Goal: Navigation & Orientation: Find specific page/section

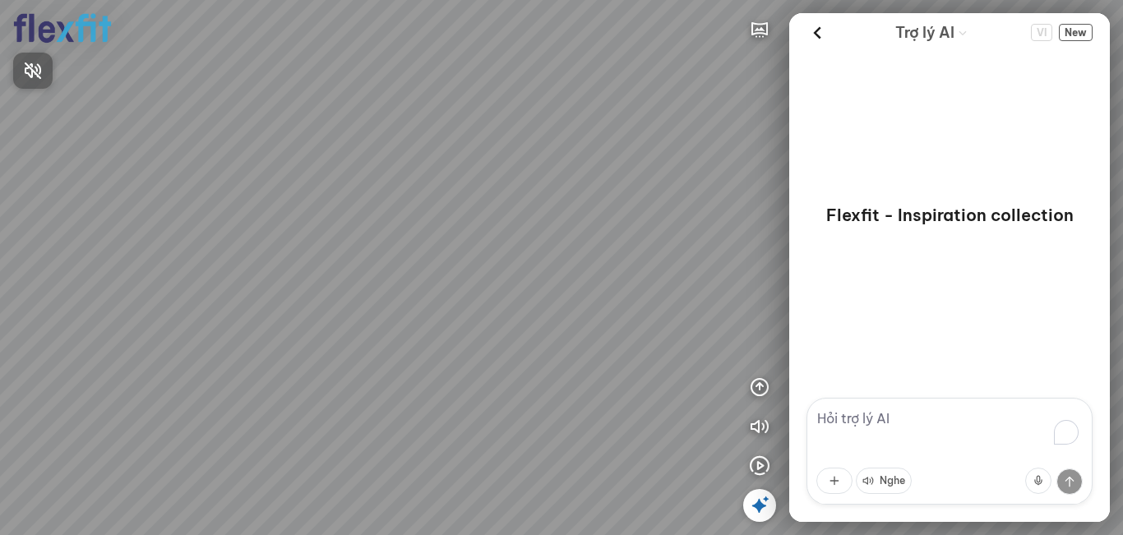
click at [753, 26] on div at bounding box center [561, 267] width 1123 height 535
click at [758, 26] on icon "button" at bounding box center [760, 30] width 20 height 20
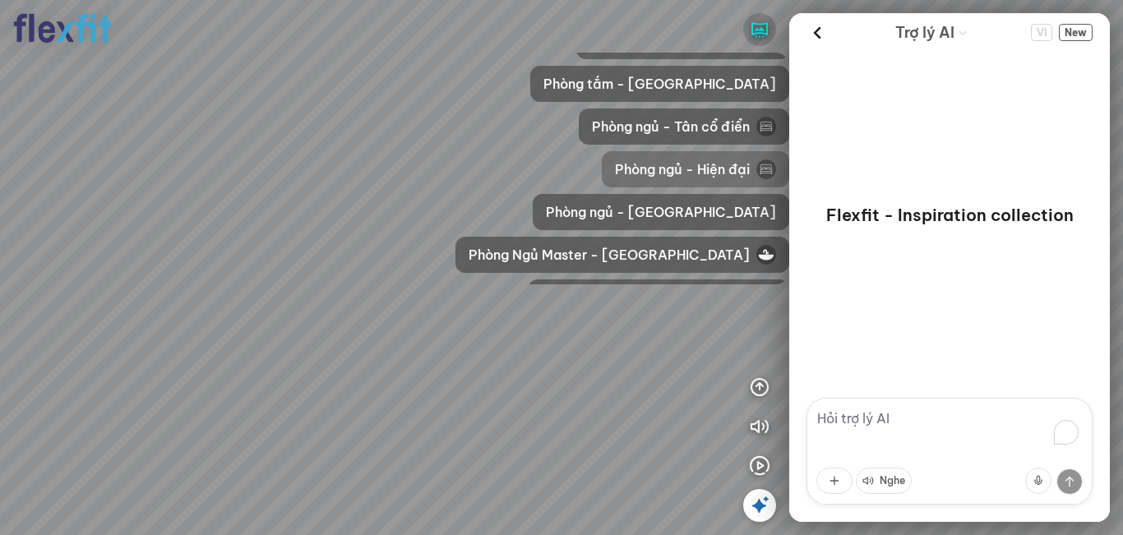
scroll to position [247, 0]
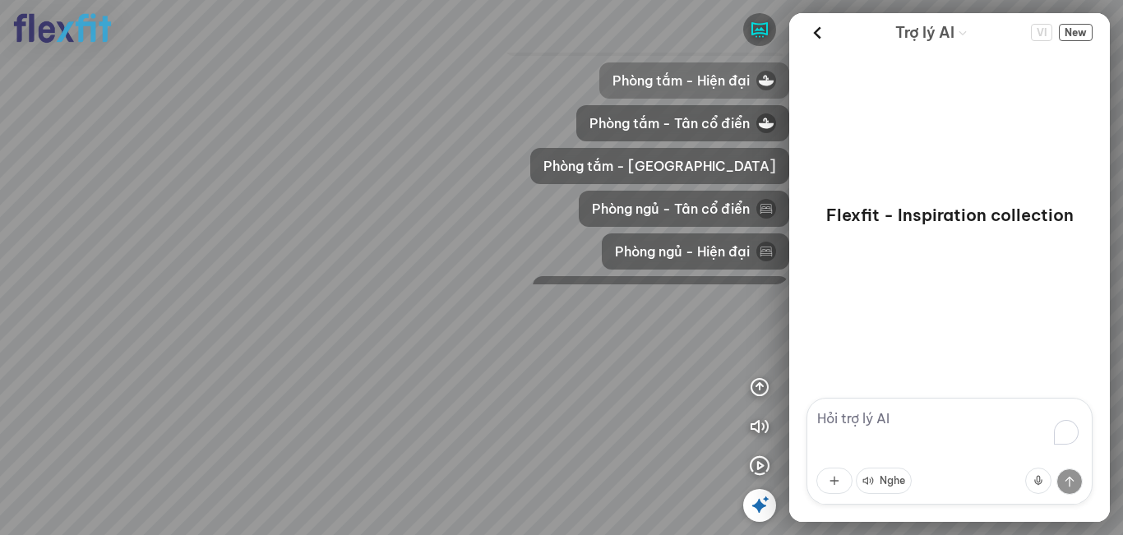
click at [712, 84] on span "Phòng tắm - Hiện đại" at bounding box center [680, 81] width 137 height 20
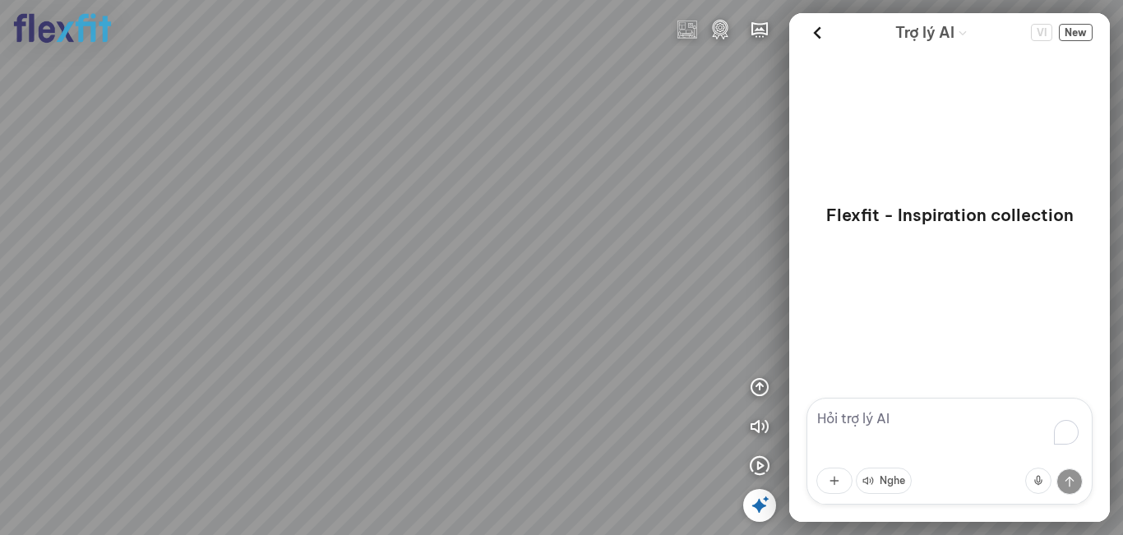
drag, startPoint x: 476, startPoint y: 270, endPoint x: 576, endPoint y: 235, distance: 106.3
click at [581, 236] on div at bounding box center [561, 267] width 1123 height 535
click at [707, 219] on div at bounding box center [561, 267] width 1123 height 535
drag, startPoint x: 419, startPoint y: 219, endPoint x: 684, endPoint y: 223, distance: 264.7
click at [736, 219] on div at bounding box center [561, 267] width 1123 height 535
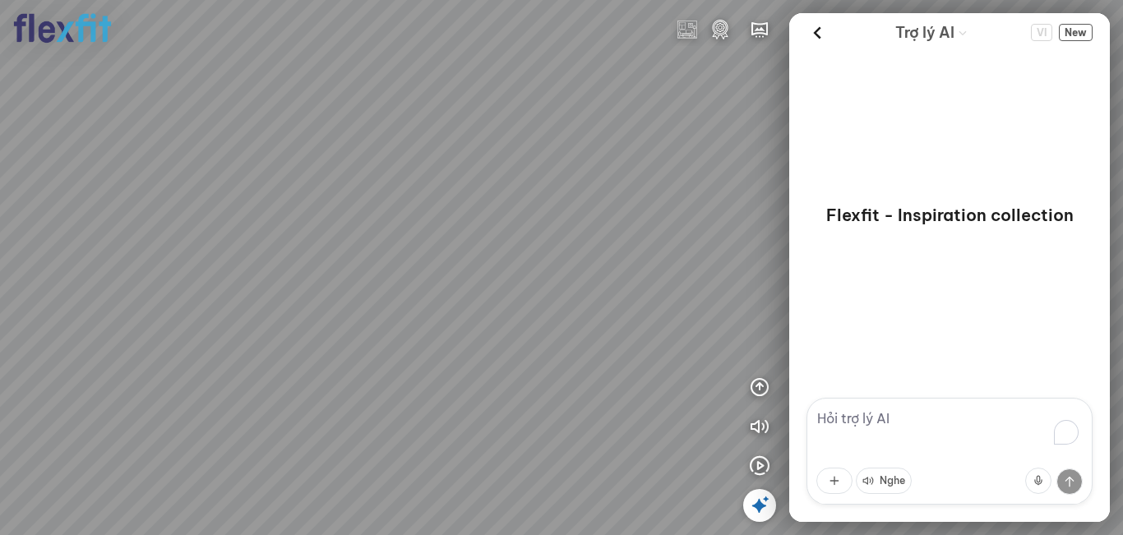
drag, startPoint x: 396, startPoint y: 205, endPoint x: 581, endPoint y: 248, distance: 190.0
click at [658, 254] on div at bounding box center [561, 267] width 1123 height 535
drag, startPoint x: 557, startPoint y: 229, endPoint x: 347, endPoint y: 273, distance: 214.3
click at [347, 273] on div at bounding box center [561, 267] width 1123 height 535
drag, startPoint x: 502, startPoint y: 256, endPoint x: 494, endPoint y: 298, distance: 42.7
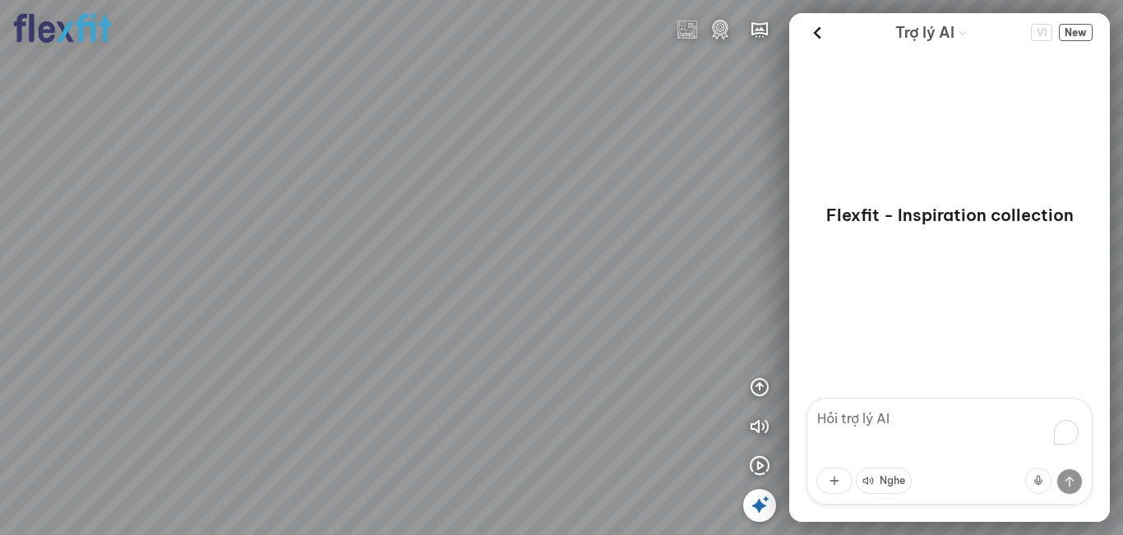
click at [492, 298] on div at bounding box center [561, 267] width 1123 height 535
drag, startPoint x: 529, startPoint y: 273, endPoint x: 388, endPoint y: 178, distance: 170.1
click at [414, 192] on div at bounding box center [561, 267] width 1123 height 535
drag, startPoint x: 531, startPoint y: 230, endPoint x: 211, endPoint y: 221, distance: 319.9
click at [250, 217] on div at bounding box center [561, 267] width 1123 height 535
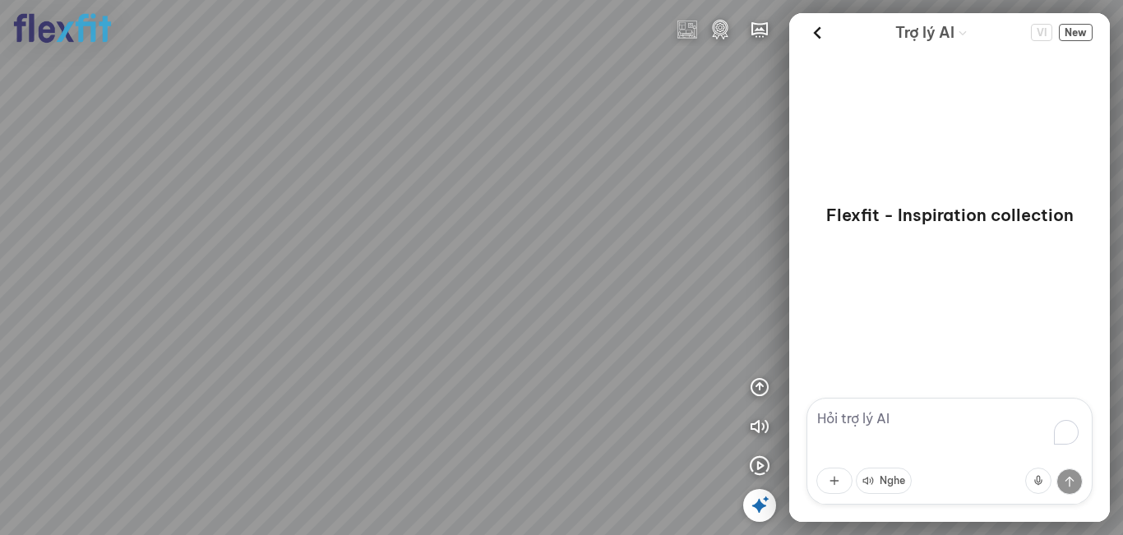
drag, startPoint x: 526, startPoint y: 241, endPoint x: 301, endPoint y: 229, distance: 225.6
click at [311, 229] on div at bounding box center [561, 267] width 1123 height 535
drag, startPoint x: 506, startPoint y: 227, endPoint x: 594, endPoint y: 228, distance: 88.8
click at [594, 228] on div at bounding box center [561, 267] width 1123 height 535
drag, startPoint x: 538, startPoint y: 190, endPoint x: 566, endPoint y: 217, distance: 39.5
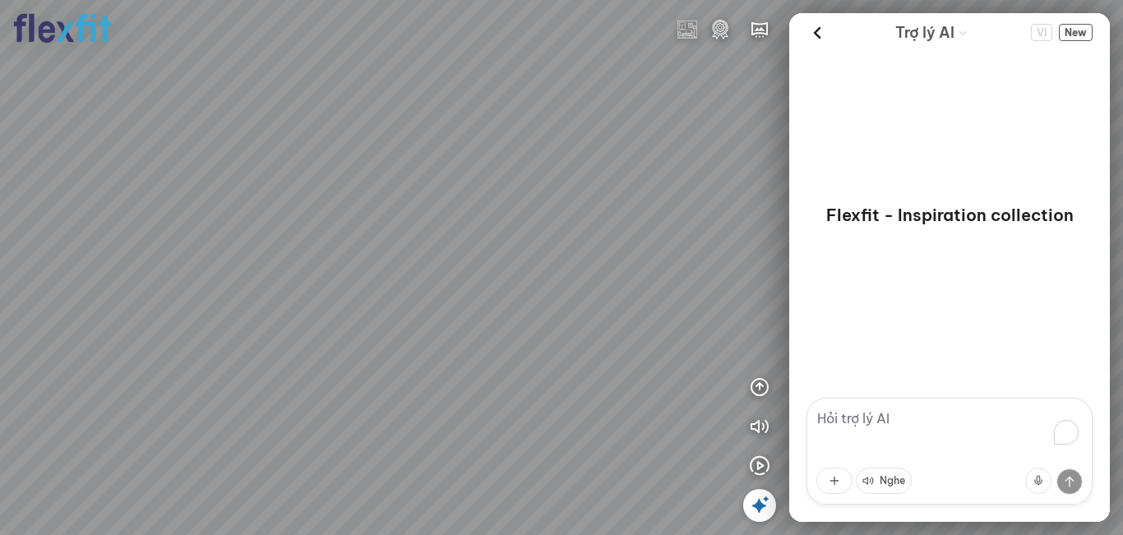
click at [766, 205] on div at bounding box center [561, 267] width 1123 height 535
drag, startPoint x: 561, startPoint y: 228, endPoint x: 680, endPoint y: 249, distance: 120.3
click at [678, 247] on div at bounding box center [561, 267] width 1123 height 535
drag, startPoint x: 515, startPoint y: 223, endPoint x: 651, endPoint y: 303, distance: 157.3
click at [652, 303] on div at bounding box center [561, 267] width 1123 height 535
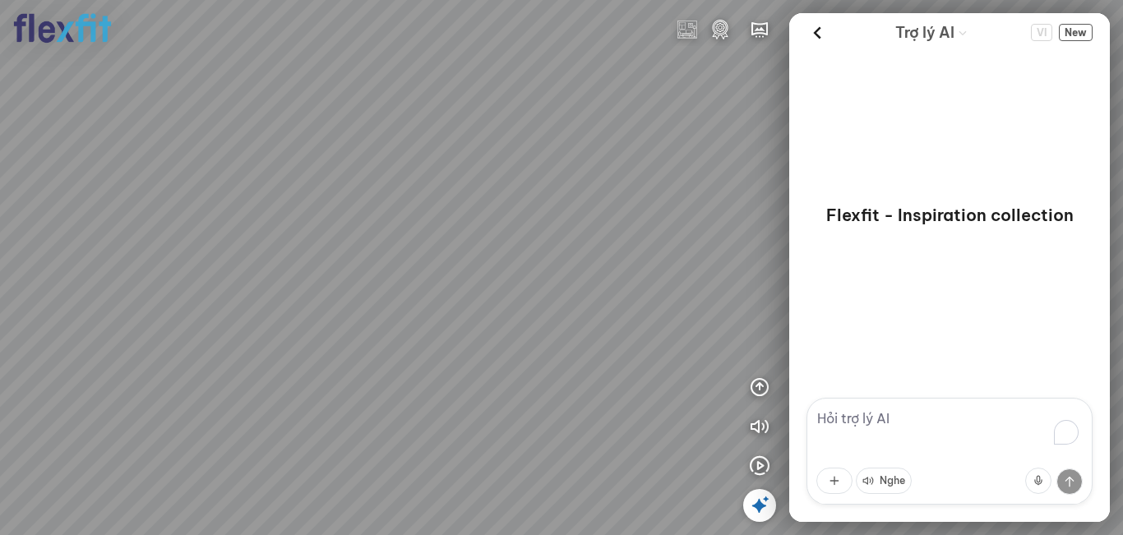
drag, startPoint x: 400, startPoint y: 255, endPoint x: 550, endPoint y: 265, distance: 149.9
click at [550, 265] on div at bounding box center [561, 267] width 1123 height 535
click at [754, 508] on icon at bounding box center [760, 506] width 20 height 20
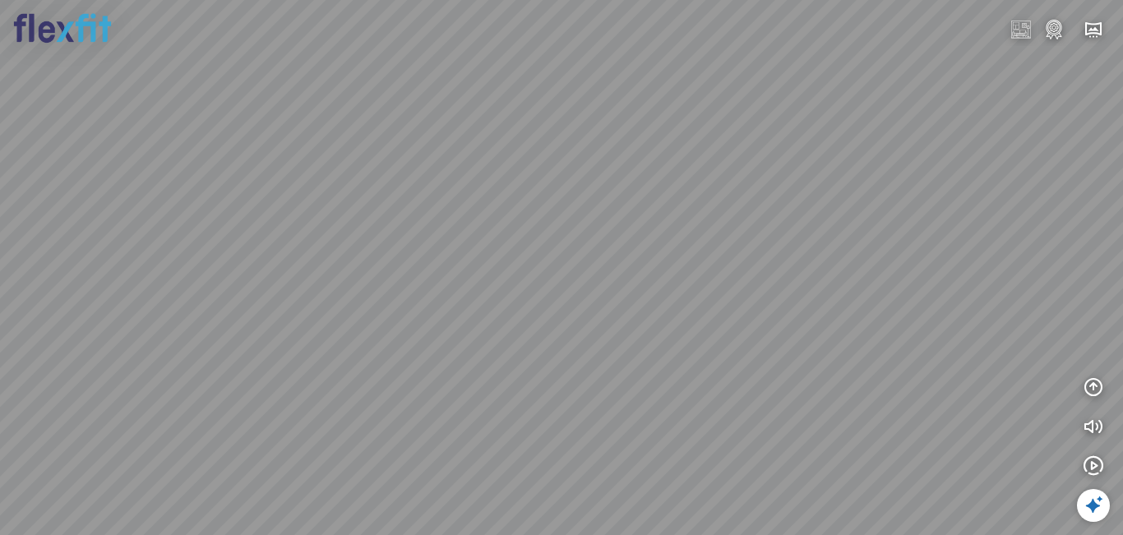
drag, startPoint x: 657, startPoint y: 316, endPoint x: 742, endPoint y: 330, distance: 86.6
click at [742, 330] on div at bounding box center [561, 267] width 1123 height 535
drag, startPoint x: 356, startPoint y: 283, endPoint x: 489, endPoint y: 391, distance: 171.8
click at [489, 391] on div at bounding box center [561, 267] width 1123 height 535
drag, startPoint x: 638, startPoint y: 264, endPoint x: 494, endPoint y: 315, distance: 152.6
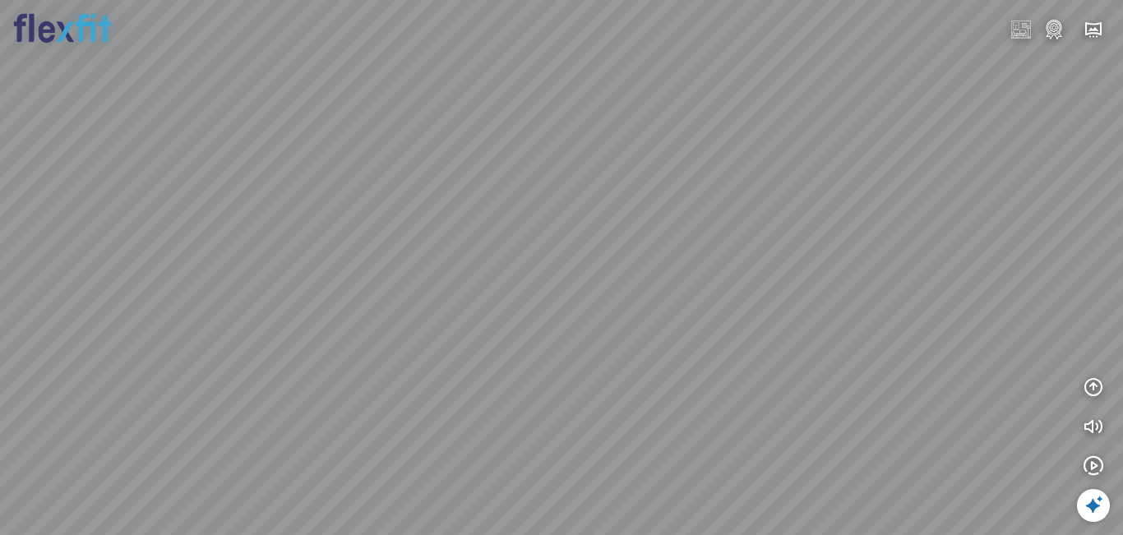
click at [494, 315] on div at bounding box center [561, 267] width 1123 height 535
drag, startPoint x: 555, startPoint y: 179, endPoint x: 520, endPoint y: 314, distance: 139.4
click at [520, 314] on div at bounding box center [561, 267] width 1123 height 535
drag, startPoint x: 544, startPoint y: 344, endPoint x: 559, endPoint y: 292, distance: 54.7
click at [559, 292] on div at bounding box center [561, 267] width 1123 height 535
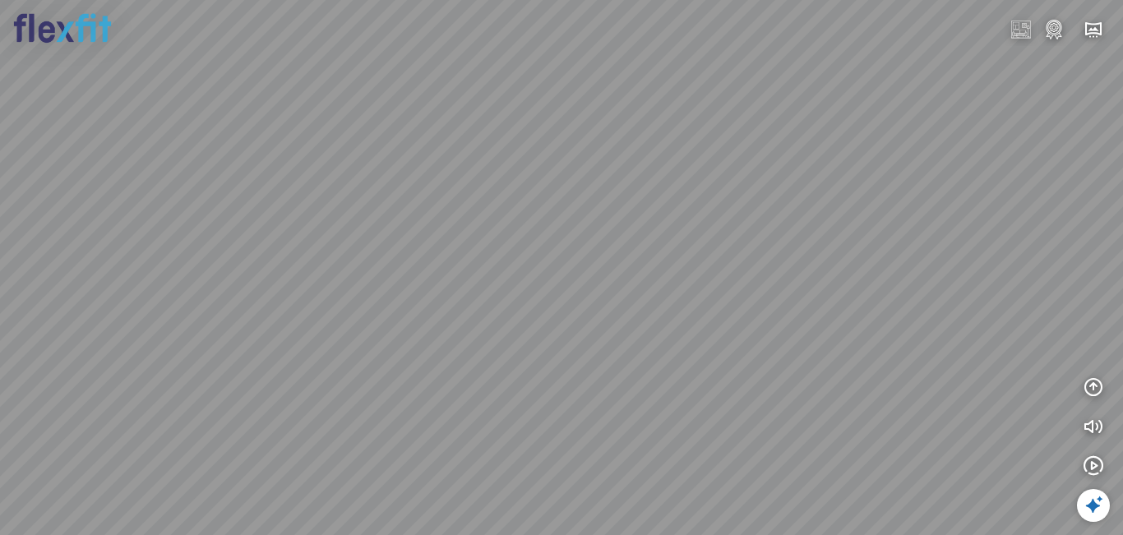
drag, startPoint x: 580, startPoint y: 348, endPoint x: 588, endPoint y: 280, distance: 67.9
click at [588, 280] on div at bounding box center [561, 267] width 1123 height 535
drag, startPoint x: 569, startPoint y: 323, endPoint x: 406, endPoint y: 224, distance: 190.8
click at [406, 224] on div at bounding box center [561, 267] width 1123 height 535
drag, startPoint x: 552, startPoint y: 261, endPoint x: 346, endPoint y: 283, distance: 207.4
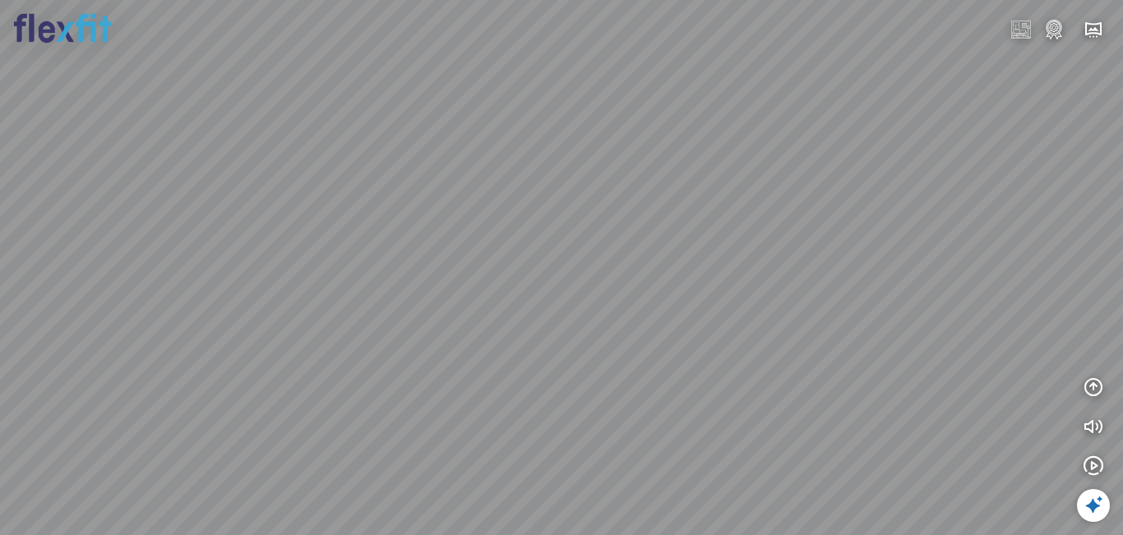
click at [322, 280] on div at bounding box center [561, 267] width 1123 height 535
drag, startPoint x: 566, startPoint y: 293, endPoint x: 698, endPoint y: 256, distance: 136.4
click at [653, 300] on div at bounding box center [561, 267] width 1123 height 535
